Goal: Task Accomplishment & Management: Manage account settings

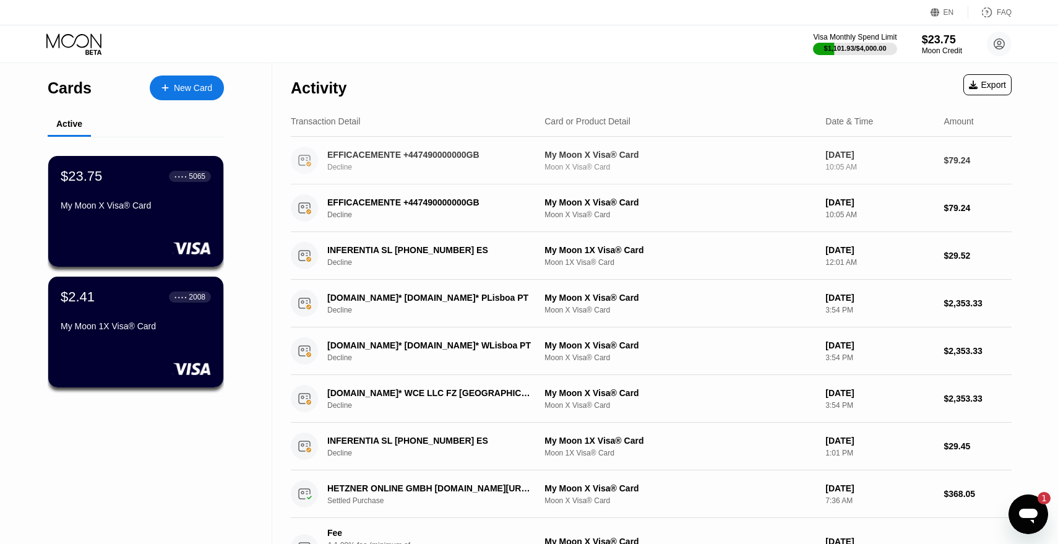
click at [550, 157] on div "My Moon X Visa® Card" at bounding box center [680, 155] width 271 height 10
